Goal: Check status: Check status

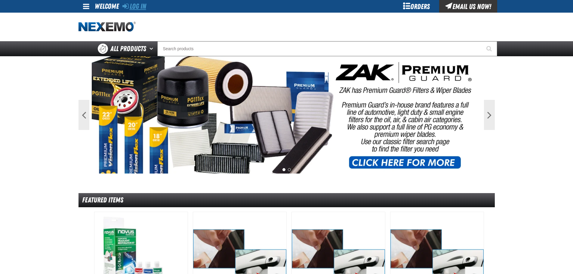
click at [143, 6] on link "Log In" at bounding box center [134, 6] width 24 height 8
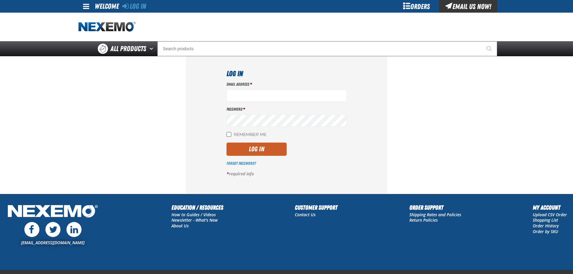
type input "[EMAIL_ADDRESS][DOMAIN_NAME]"
click at [231, 134] on input "Remember Me" at bounding box center [228, 134] width 5 height 5
checkbox input "true"
click at [265, 149] on button "Log In" at bounding box center [256, 149] width 60 height 13
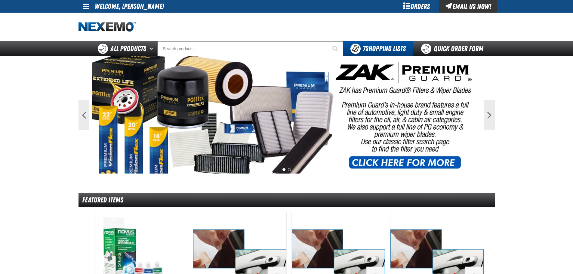
click at [84, 9] on span at bounding box center [86, 6] width 6 height 7
click at [88, 16] on link "My Account My Account" at bounding box center [94, 18] width 27 height 6
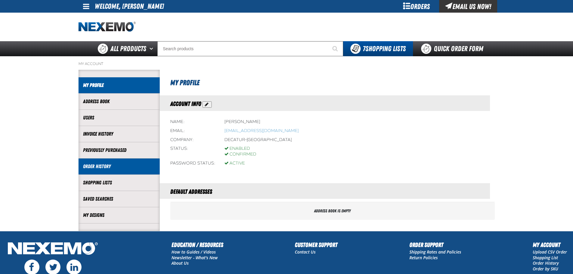
click at [121, 165] on link "Order History" at bounding box center [119, 166] width 72 height 7
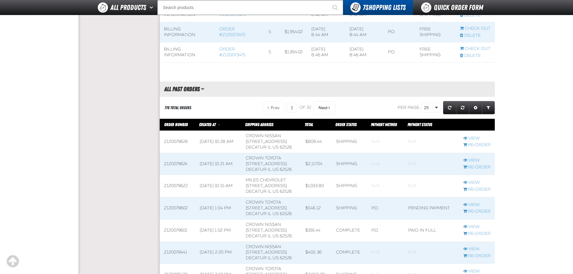
scroll to position [271, 0]
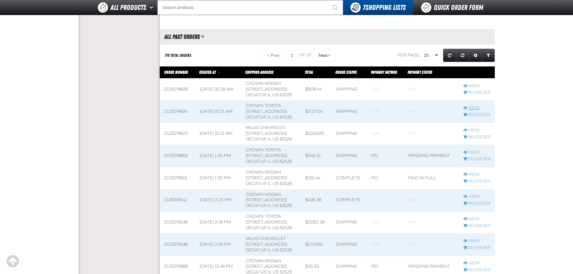
click at [475, 107] on link "View" at bounding box center [476, 108] width 27 height 6
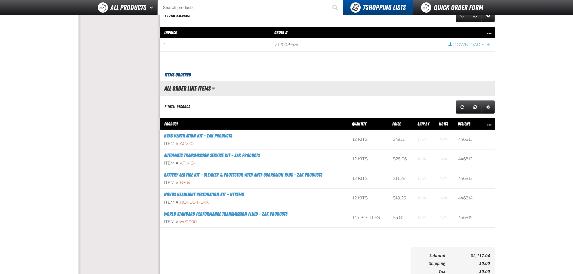
scroll to position [241, 0]
